Goal: Information Seeking & Learning: Learn about a topic

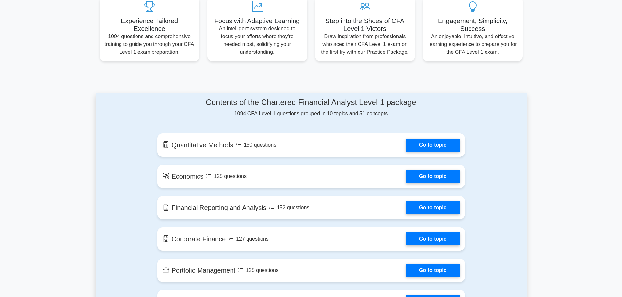
scroll to position [196, 0]
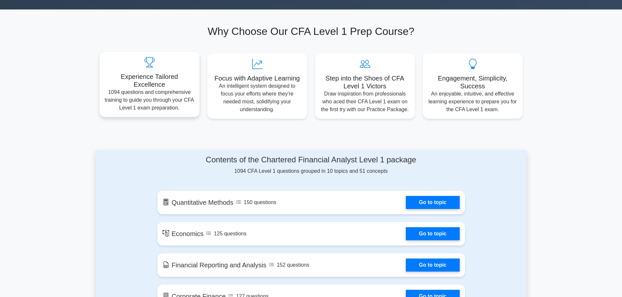
click at [164, 102] on p "1094 questions and comprehensive training to guide you through your CFA Level 1…" at bounding box center [149, 100] width 89 height 24
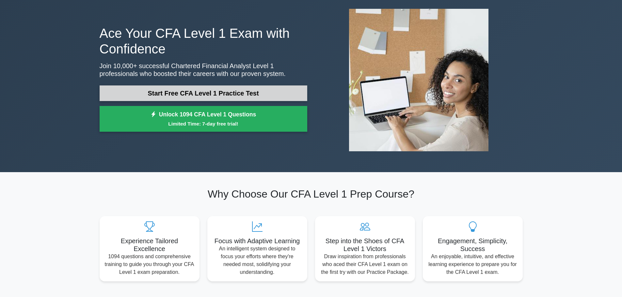
scroll to position [33, 0]
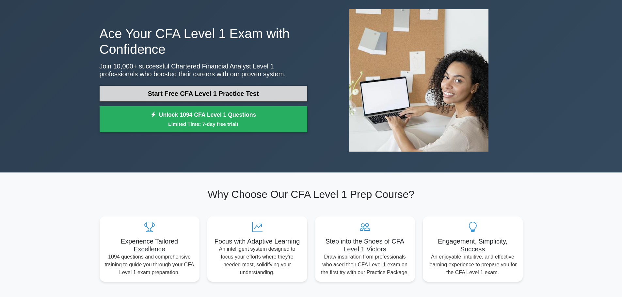
click at [202, 93] on link "Start Free CFA Level 1 Practice Test" at bounding box center [204, 94] width 208 height 16
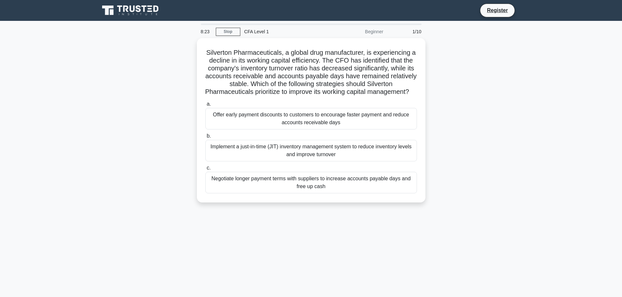
click at [580, 185] on main "8:23 Stop CFA Level 1 Beginner 1/10 Silverton Pharmaceuticals, a global drug ma…" at bounding box center [311, 187] width 622 height 332
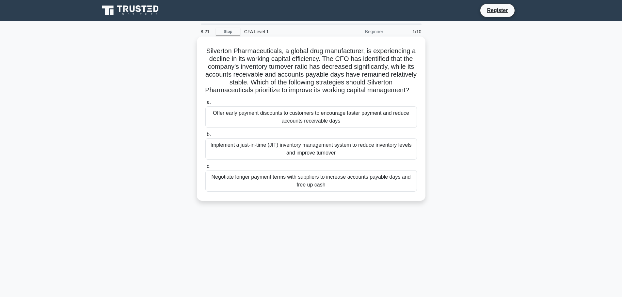
click at [332, 128] on div "Offer early payment discounts to customers to encourage faster payment and redu…" at bounding box center [311, 117] width 212 height 22
click at [205, 105] on input "a. Offer early payment discounts to customers to encourage faster payment and r…" at bounding box center [205, 103] width 0 height 4
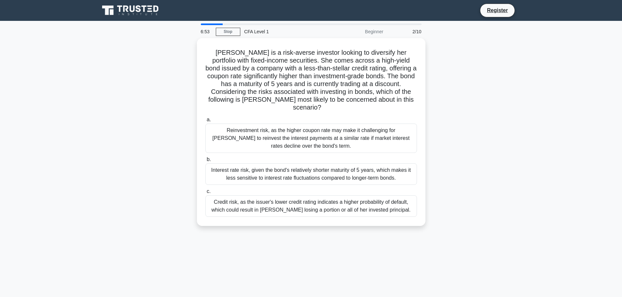
click at [3, 134] on main "6:53 Stop CFA Level 1 Beginner 2/10 [PERSON_NAME] is a risk-averse investor loo…" at bounding box center [311, 187] width 622 height 332
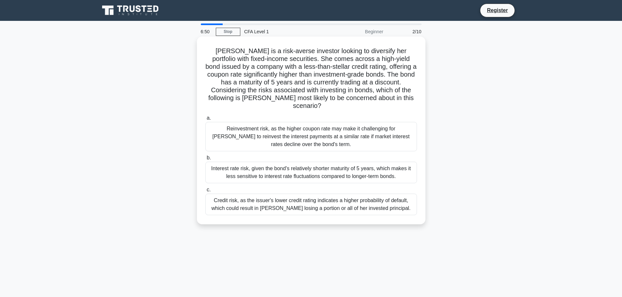
click at [319, 134] on div "Reinvestment risk, as the higher coupon rate may make it challenging for [PERSO…" at bounding box center [311, 136] width 212 height 29
click at [205, 120] on input "a. Reinvestment risk, as the higher coupon rate may make it challenging for [PE…" at bounding box center [205, 118] width 0 height 4
